Goal: Information Seeking & Learning: Find specific fact

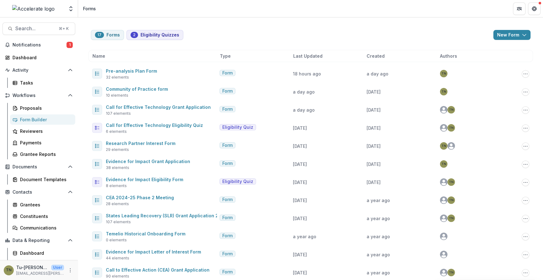
scroll to position [21, 0]
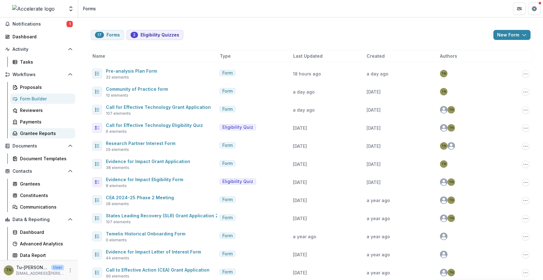
click at [44, 132] on div "Grantee Reports" at bounding box center [45, 133] width 50 height 7
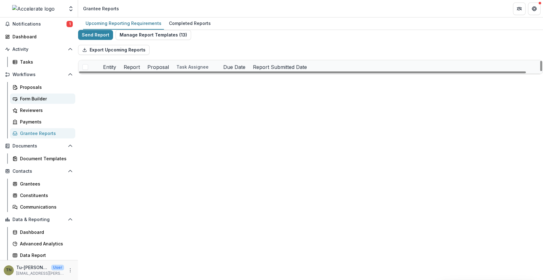
click at [38, 95] on link "Form Builder" at bounding box center [42, 99] width 65 height 10
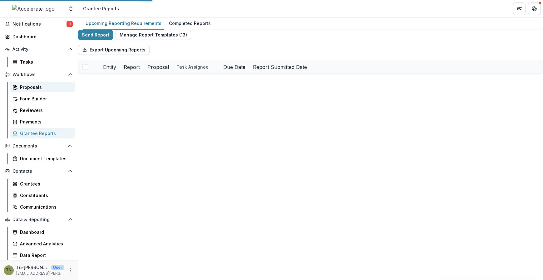
click at [35, 87] on div "Proposals" at bounding box center [45, 87] width 50 height 7
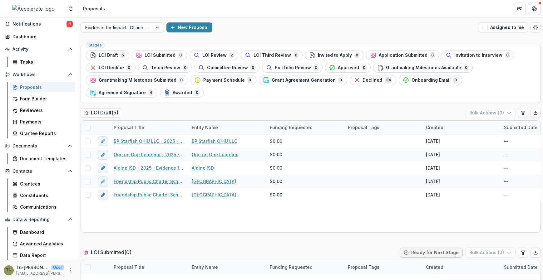
click at [158, 27] on div at bounding box center [157, 27] width 11 height 9
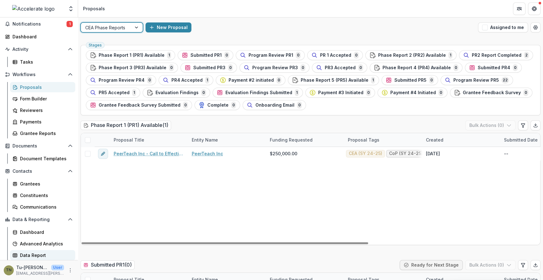
click at [47, 258] on link "Data Report" at bounding box center [42, 255] width 65 height 10
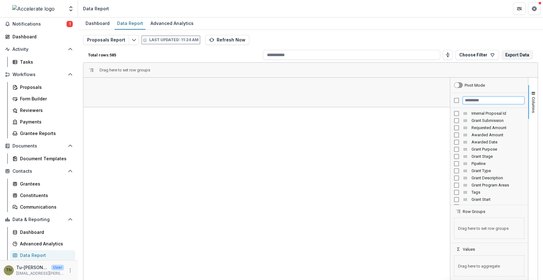
click at [469, 99] on input "Filter Columns Input" at bounding box center [492, 100] width 61 height 7
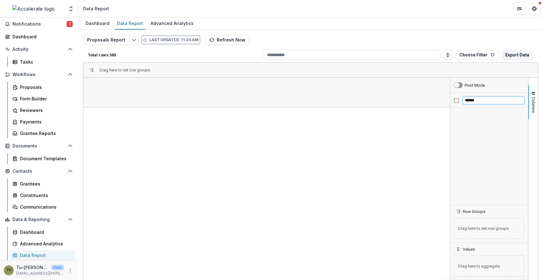
type input "******"
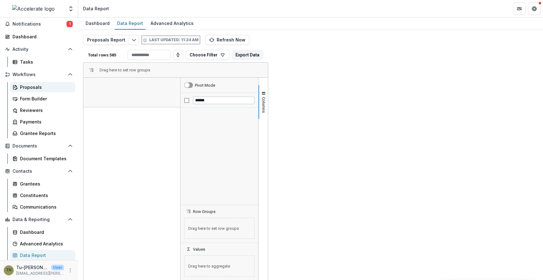
click at [37, 87] on div "Proposals" at bounding box center [45, 87] width 50 height 7
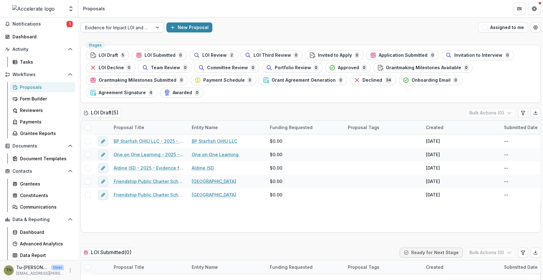
click at [158, 24] on div at bounding box center [157, 27] width 11 height 9
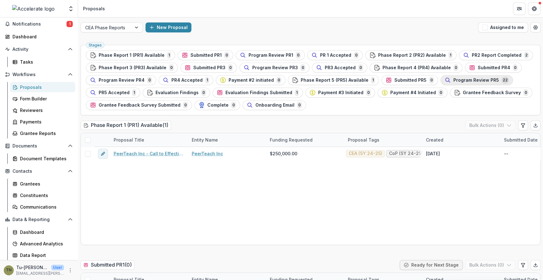
click at [464, 79] on span "Program Review PR5" at bounding box center [476, 80] width 46 height 5
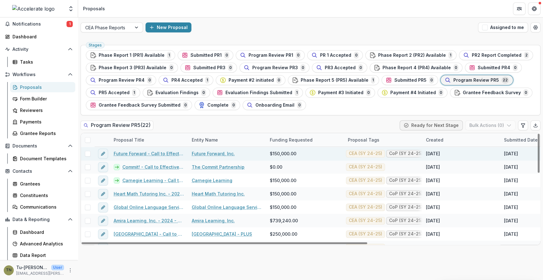
click at [155, 152] on link "Future Forward - Call to Effective Action - 1" at bounding box center [149, 153] width 71 height 7
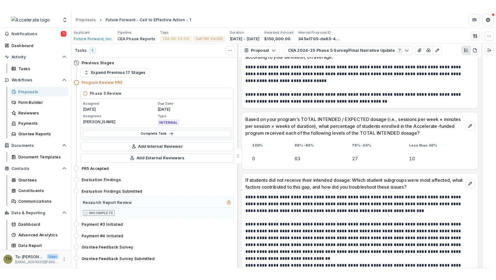
scroll to position [1032, 0]
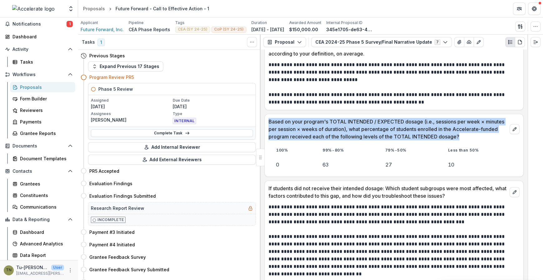
drag, startPoint x: 268, startPoint y: 115, endPoint x: 459, endPoint y: 129, distance: 191.2
click at [459, 129] on p "Based on your program's TOTAL INTENDED / EXPECTED dosage (i.e., sessions per we…" at bounding box center [387, 129] width 238 height 22
copy p "Based on your program's TOTAL INTENDED / EXPECTED dosage (i.e., sessions per we…"
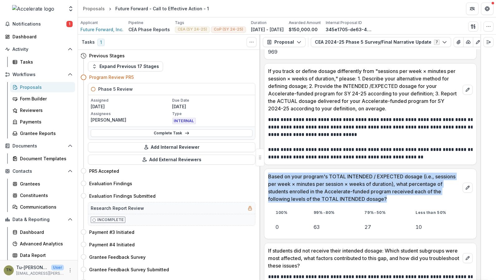
scroll to position [1080, 0]
